Goal: Task Accomplishment & Management: Complete application form

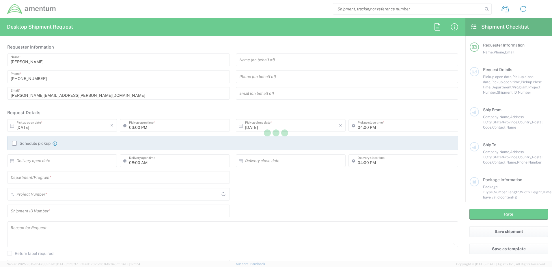
type input "[GEOGRAPHIC_DATA]"
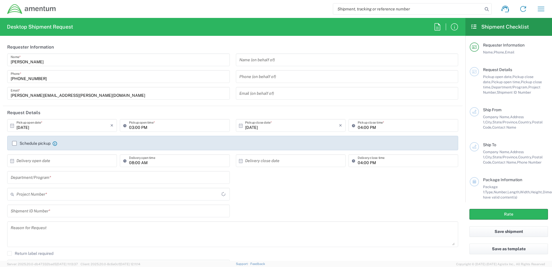
type input "IT - Support"
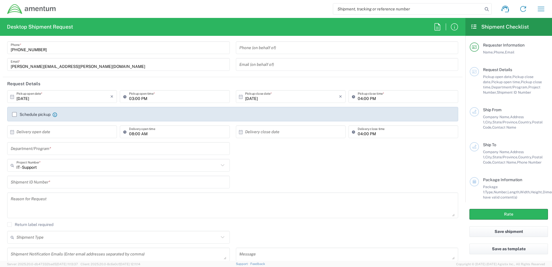
click at [205, 144] on input "text" at bounding box center [119, 149] width 216 height 10
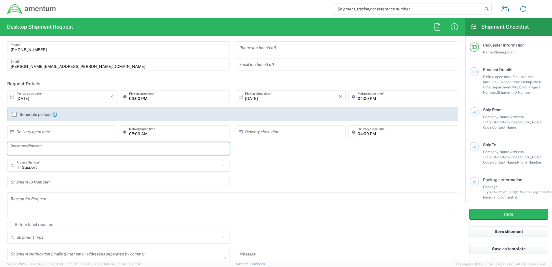
click at [317, 168] on div "IT - Support Project Number * IT - Support 0915.E0002.02.000.2CE,LABOR ONLY OPT…" at bounding box center [232, 167] width 457 height 17
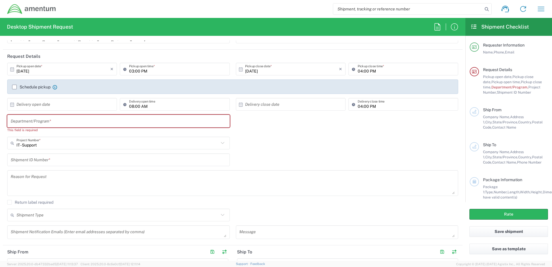
scroll to position [46, 0]
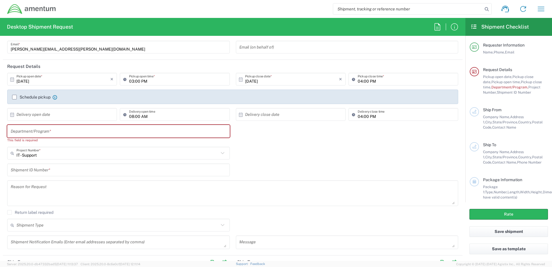
click at [222, 154] on icon at bounding box center [223, 153] width 8 height 8
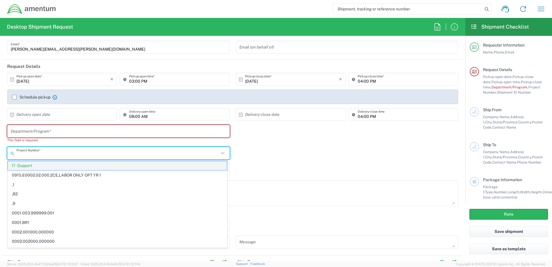
paste input "ADMN.100045.00000"
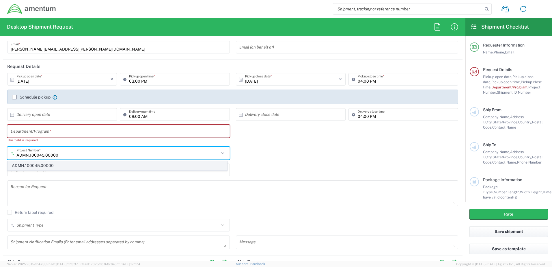
type input "ADMN.100045.00000"
click at [91, 164] on span "ADMN.100045.00000" at bounding box center [117, 165] width 219 height 9
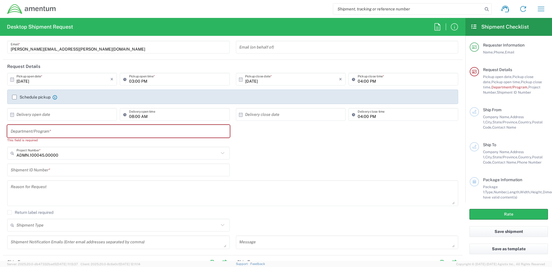
scroll to position [0, 0]
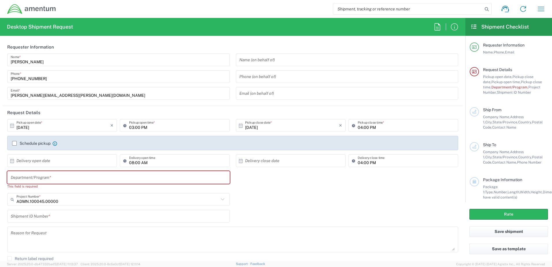
click at [152, 179] on input "text" at bounding box center [119, 177] width 216 height 10
paste input "ADMN.600394.00000"
type input "ADMN.600394.00000"
click at [122, 204] on input "text" at bounding box center [117, 199] width 202 height 10
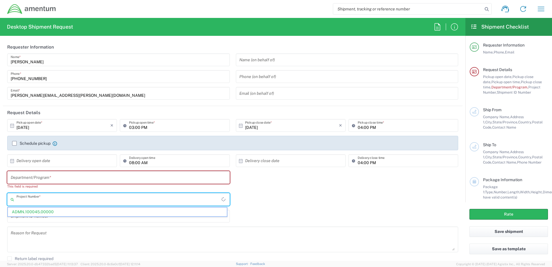
paste input "ADMN.600394.00000"
type input "ADMN.600394.00000"
click at [54, 213] on span "ADMN.600394.00000" at bounding box center [117, 211] width 219 height 9
click at [72, 200] on input "text" at bounding box center [118, 199] width 205 height 10
paste input "ADMN.705379.1ALAC"
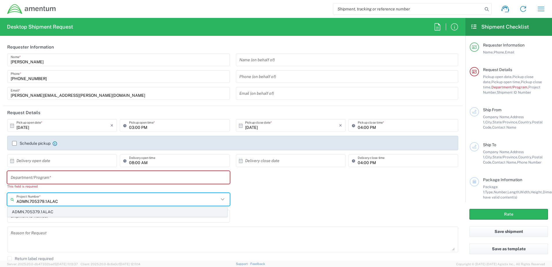
type input "ADMN.705379.1ALAC"
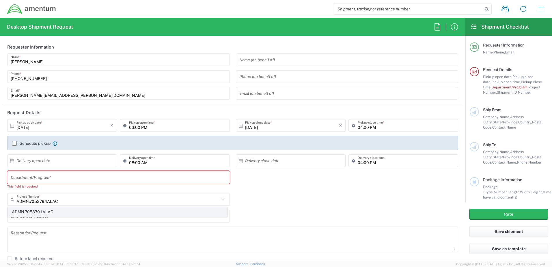
click at [64, 211] on span "ADMN.705379.1ALAC" at bounding box center [117, 211] width 219 height 9
